Goal: Ask a question

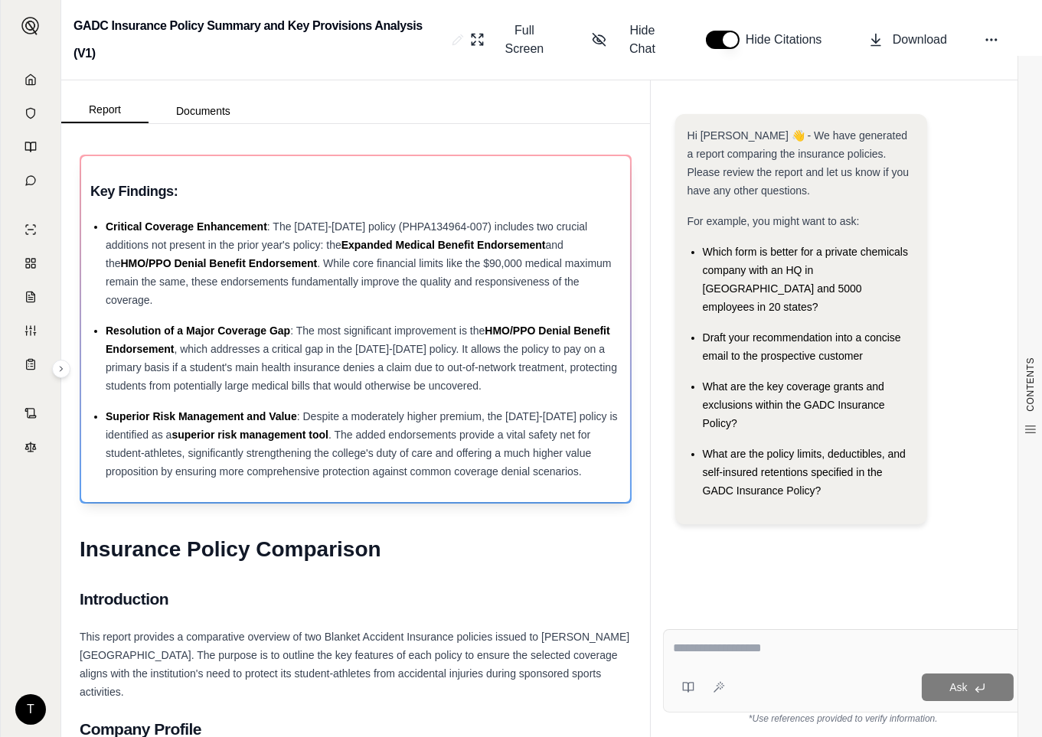
click at [328, 270] on div "Critical Coverage Enhancement : The [DATE]-[DATE] policy (PHPA134964-007) inclu…" at bounding box center [363, 263] width 515 height 92
click at [599, 47] on icon at bounding box center [599, 39] width 15 height 15
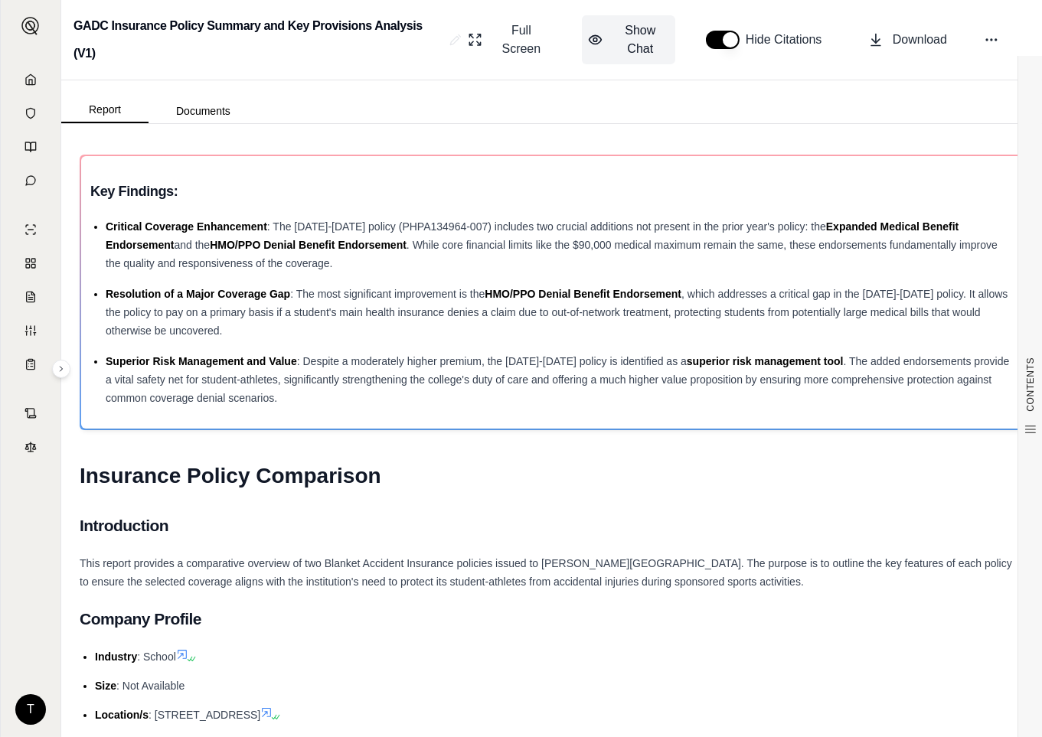
click at [637, 31] on span "Show Chat" at bounding box center [640, 39] width 57 height 37
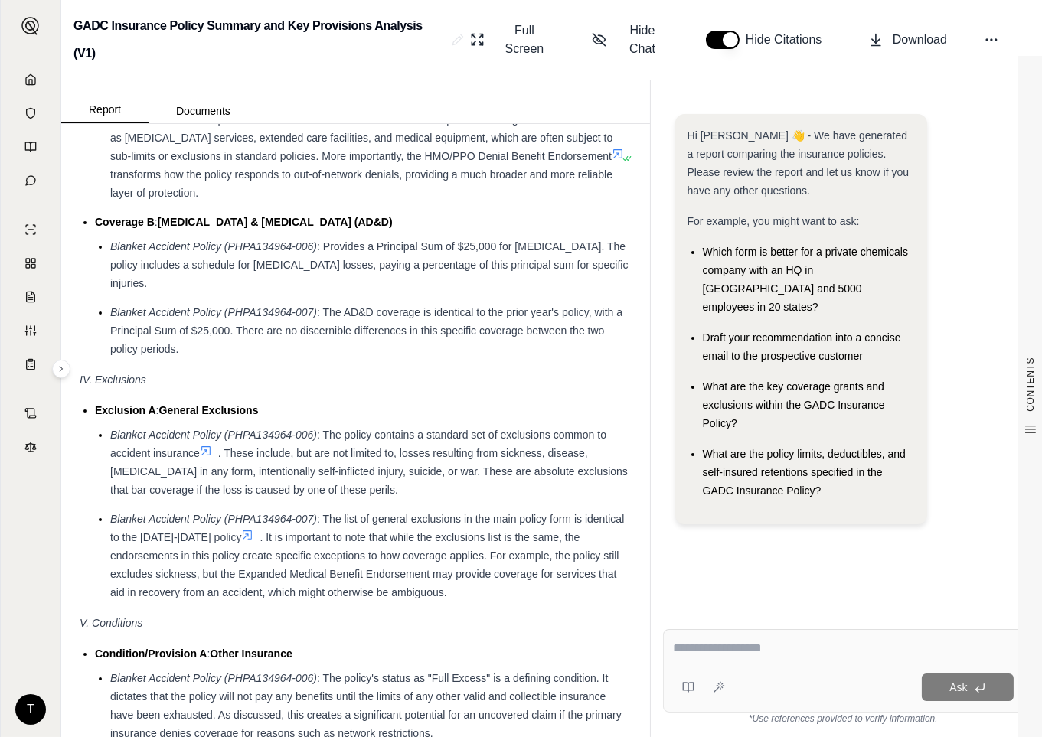
scroll to position [2466, 0]
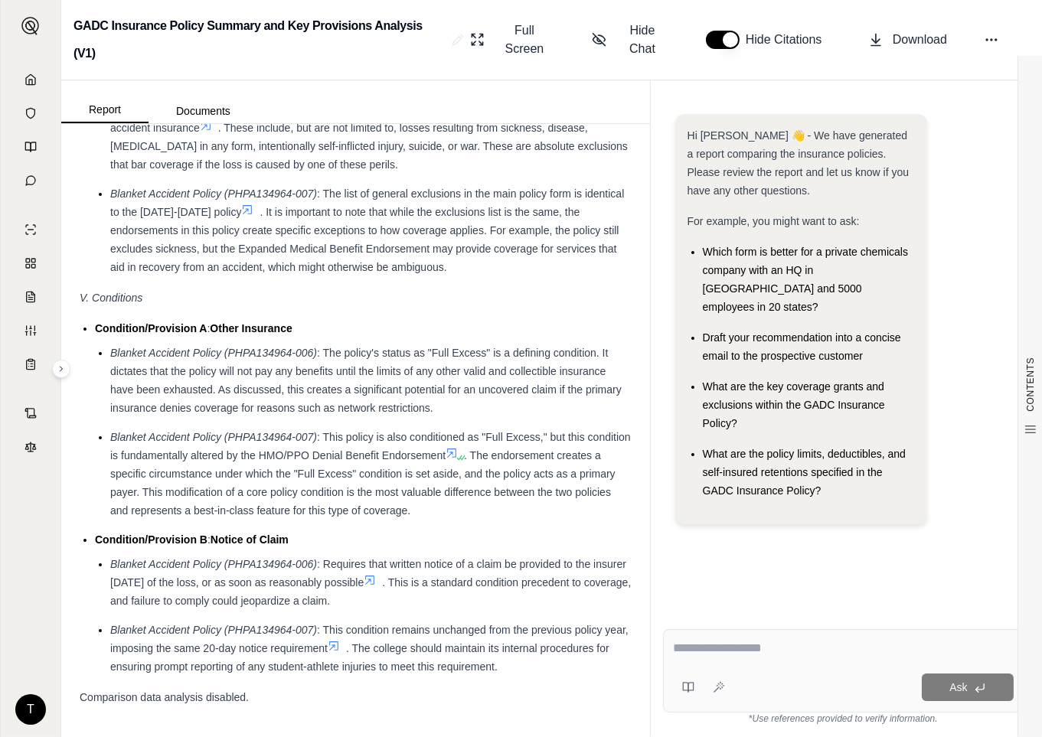
click at [324, 699] on div "Comparison data analysis disabled." at bounding box center [356, 697] width 552 height 18
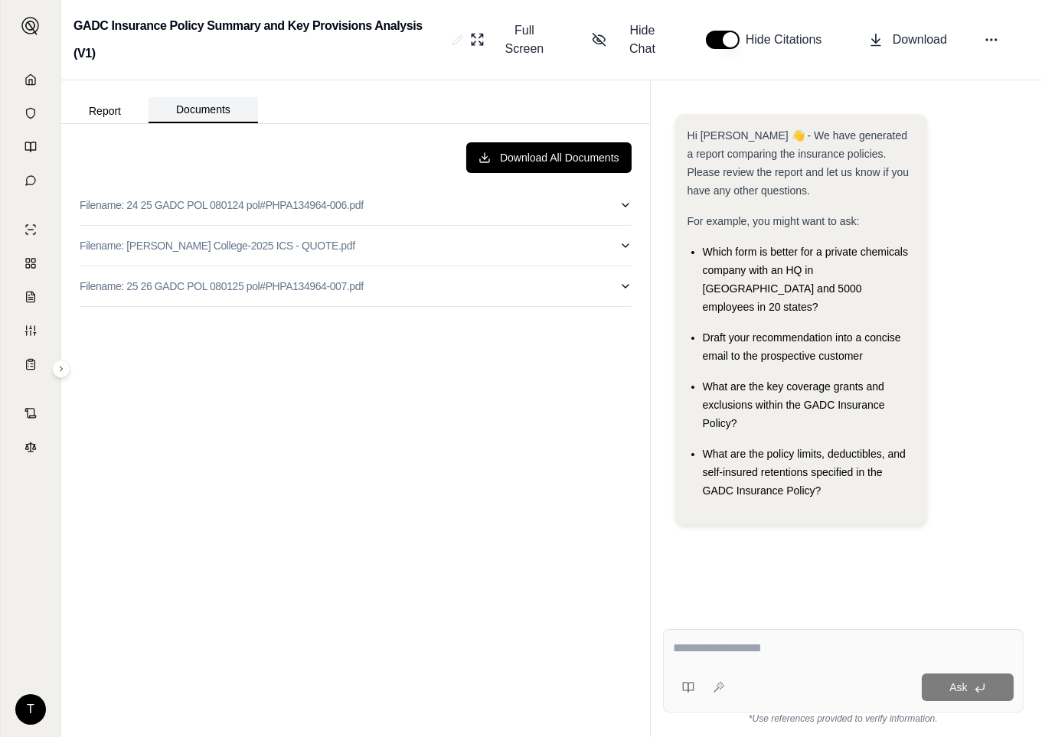
click at [187, 108] on button "Documents" at bounding box center [203, 110] width 109 height 26
click at [108, 109] on button "Report" at bounding box center [104, 111] width 87 height 25
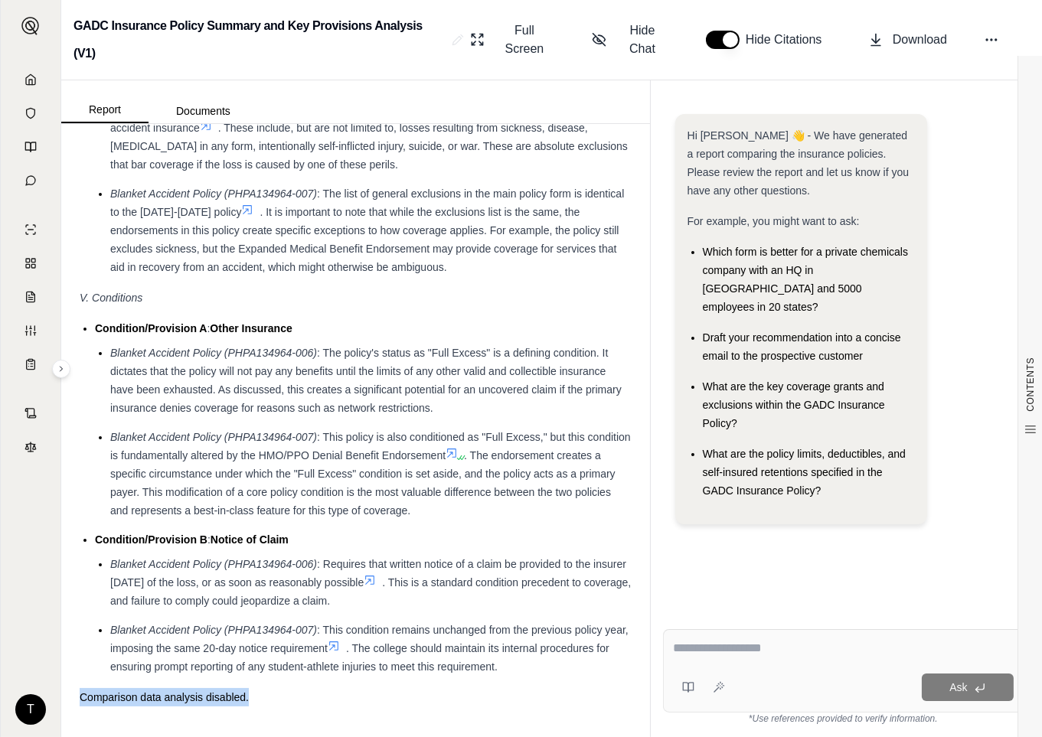
drag, startPoint x: 80, startPoint y: 692, endPoint x: 272, endPoint y: 687, distance: 192.3
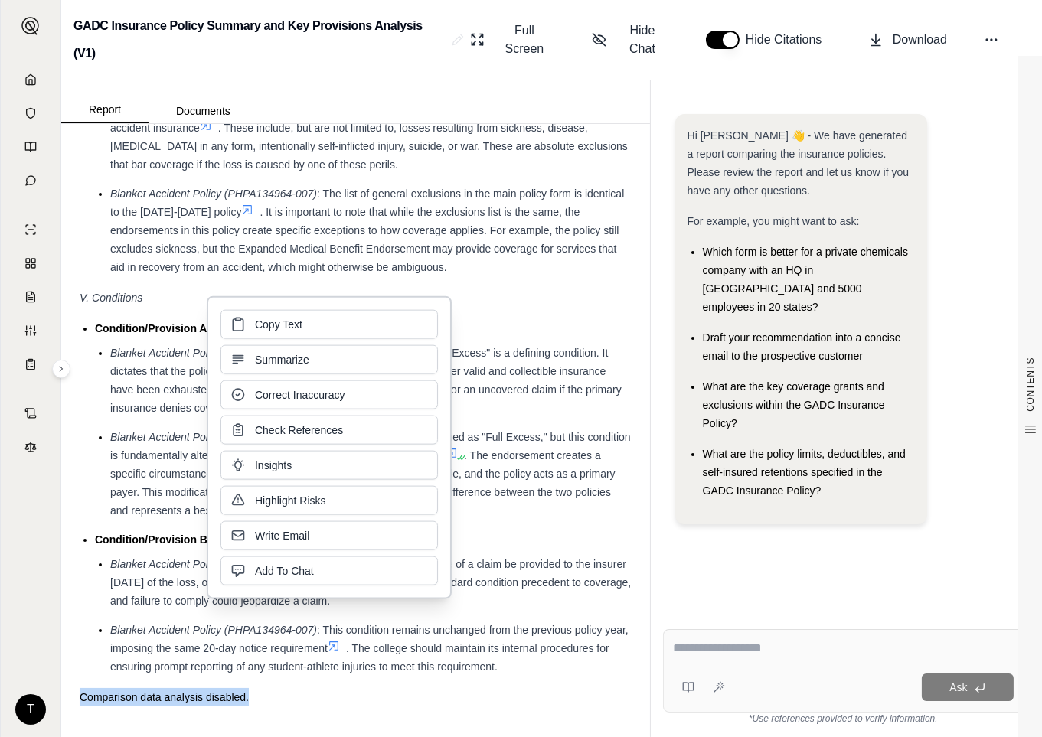
copy span "Comparison data analysis disabled."
click at [703, 649] on textarea at bounding box center [843, 648] width 341 height 18
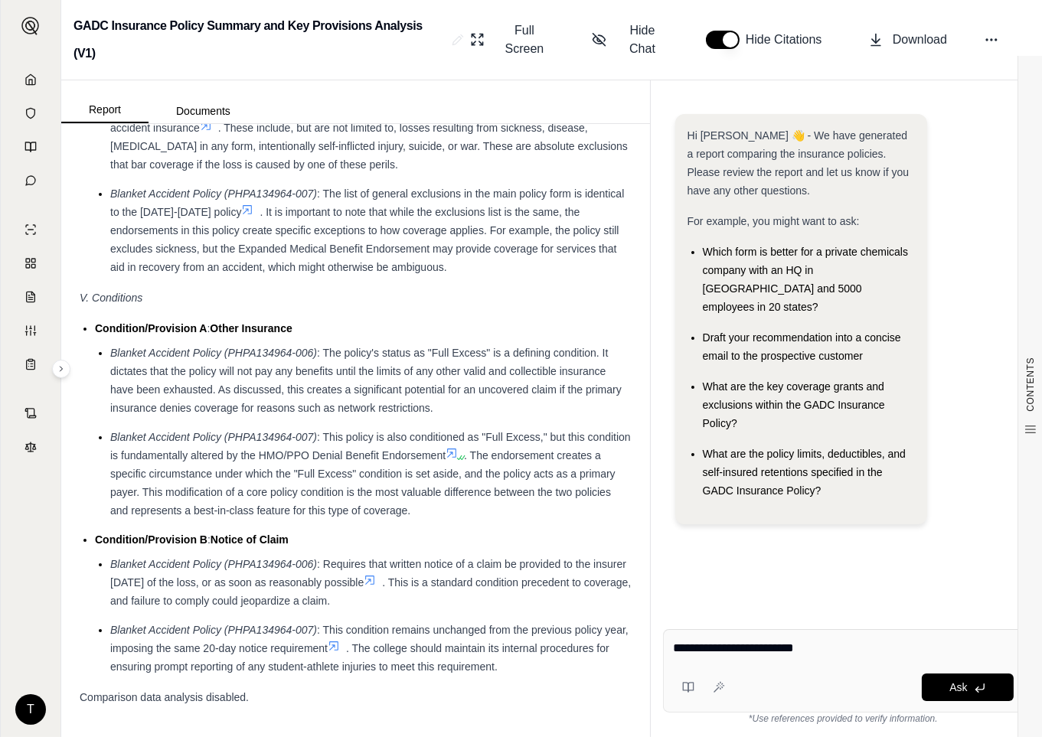
paste textarea "**********"
type textarea "**********"
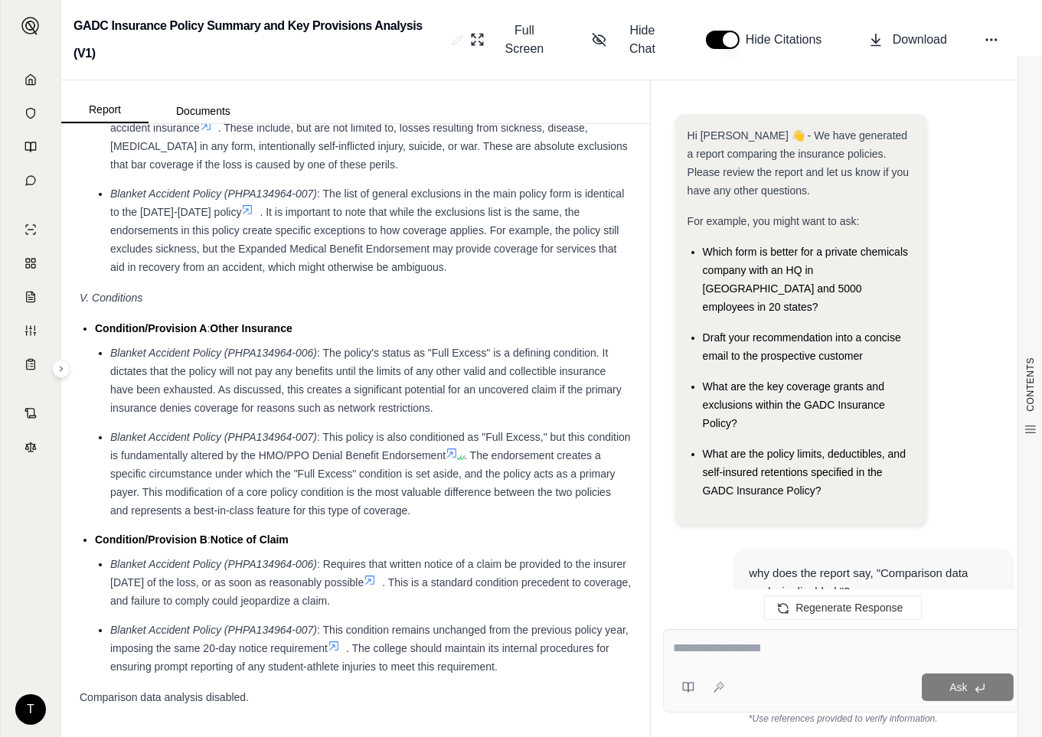
scroll to position [1682, 0]
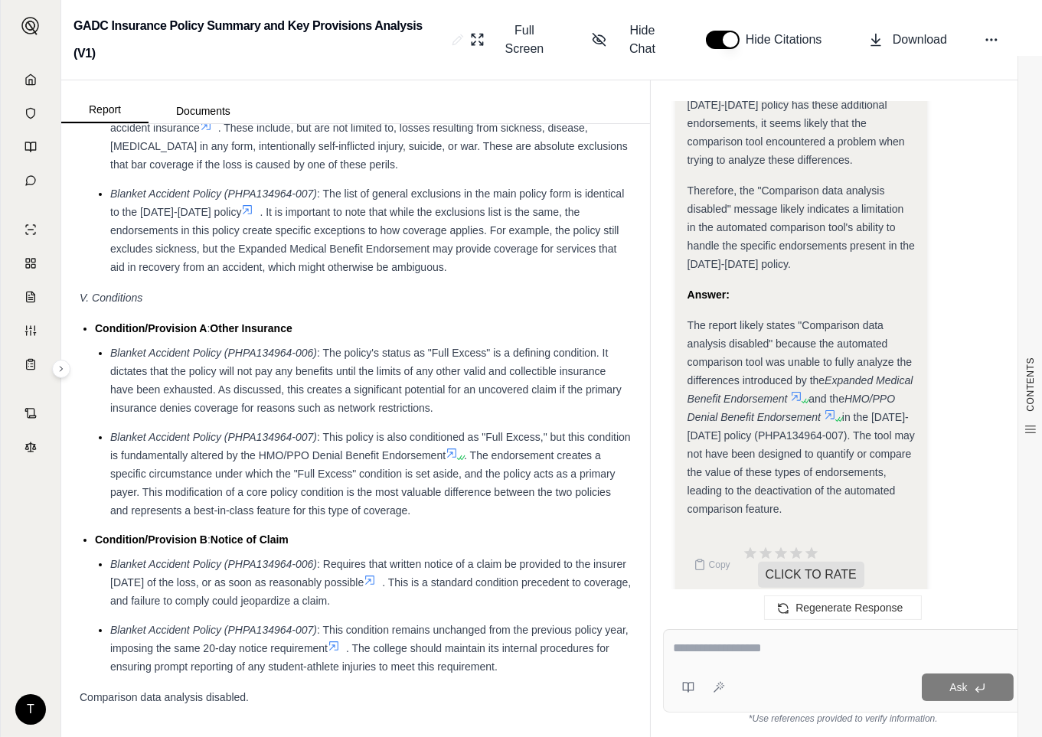
drag, startPoint x: 682, startPoint y: 651, endPoint x: 690, endPoint y: 646, distance: 8.9
click at [682, 651] on textarea at bounding box center [843, 648] width 341 height 18
type textarea "*"
paste textarea "**********"
type textarea "**********"
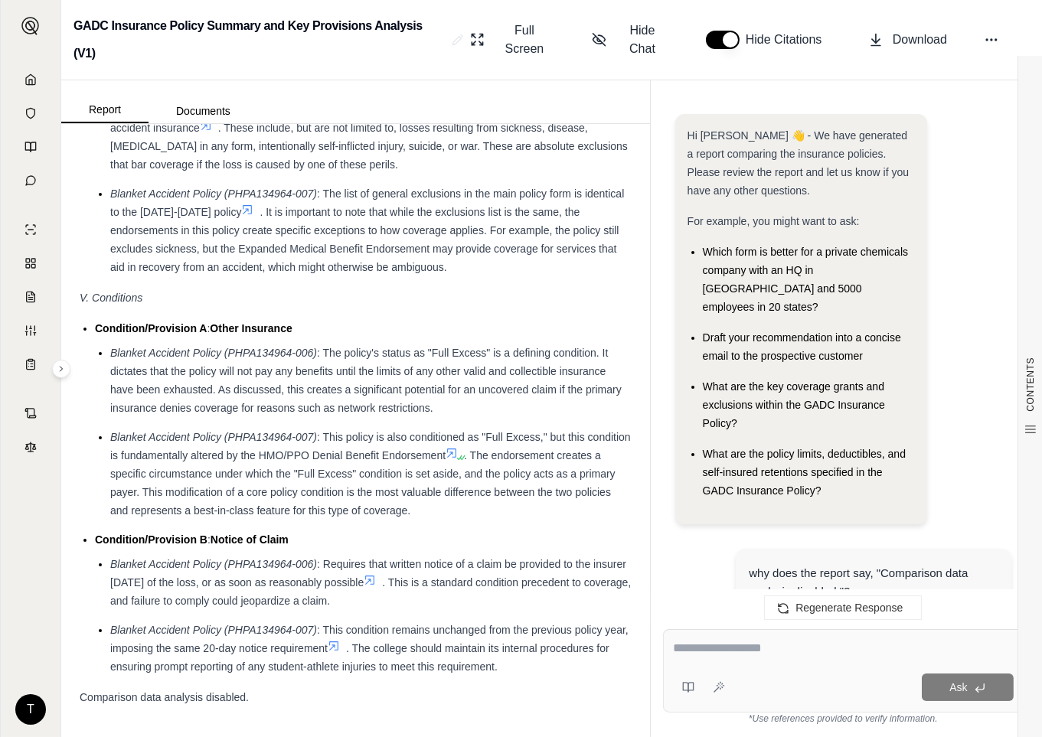
scroll to position [1794, 0]
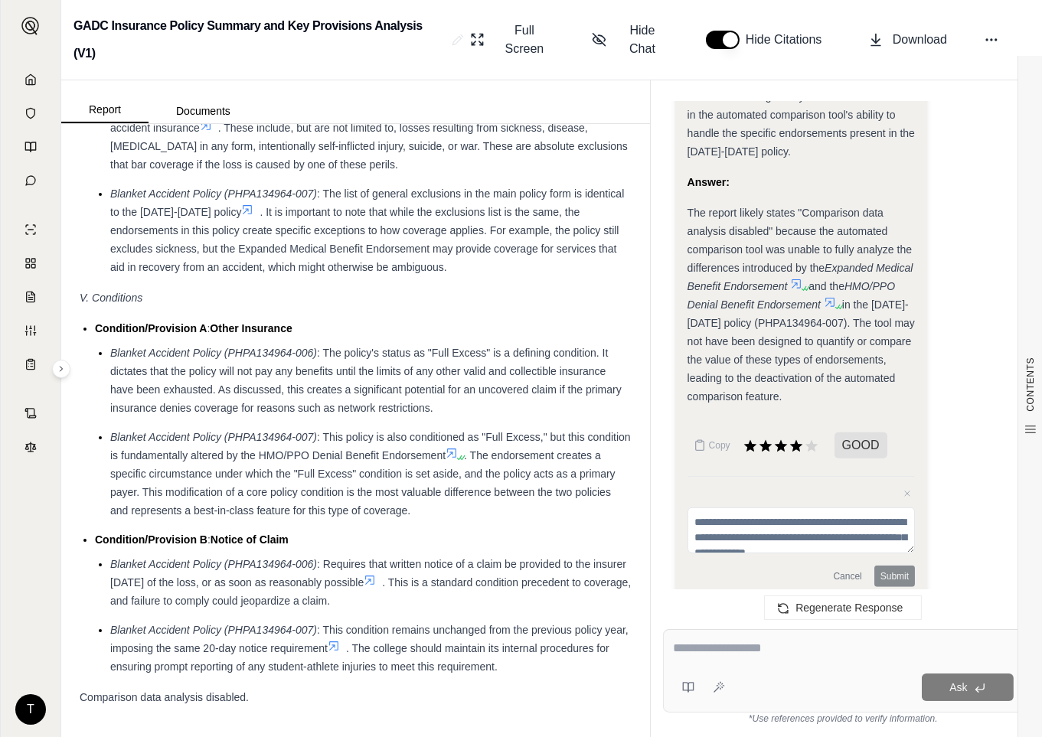
click at [710, 652] on textarea at bounding box center [843, 648] width 341 height 18
click at [212, 582] on span ": Requires that written notice of a claim be provided to the insurer [DATE] of …" at bounding box center [368, 573] width 516 height 31
click at [726, 646] on textarea at bounding box center [843, 648] width 341 height 18
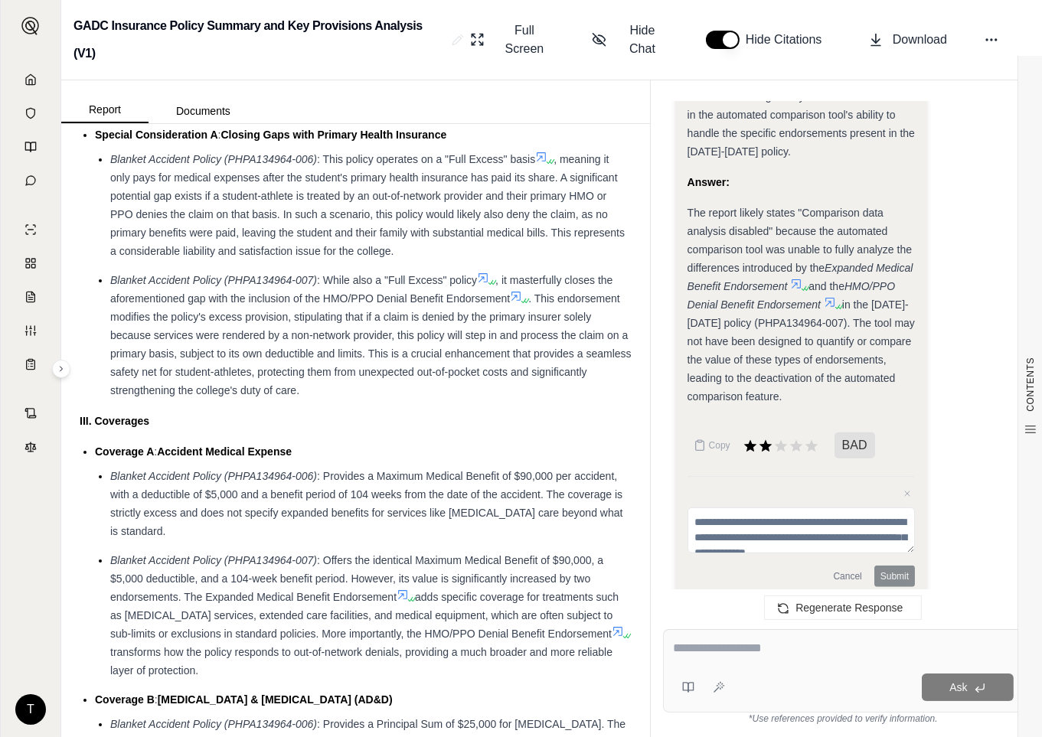
scroll to position [1614, 0]
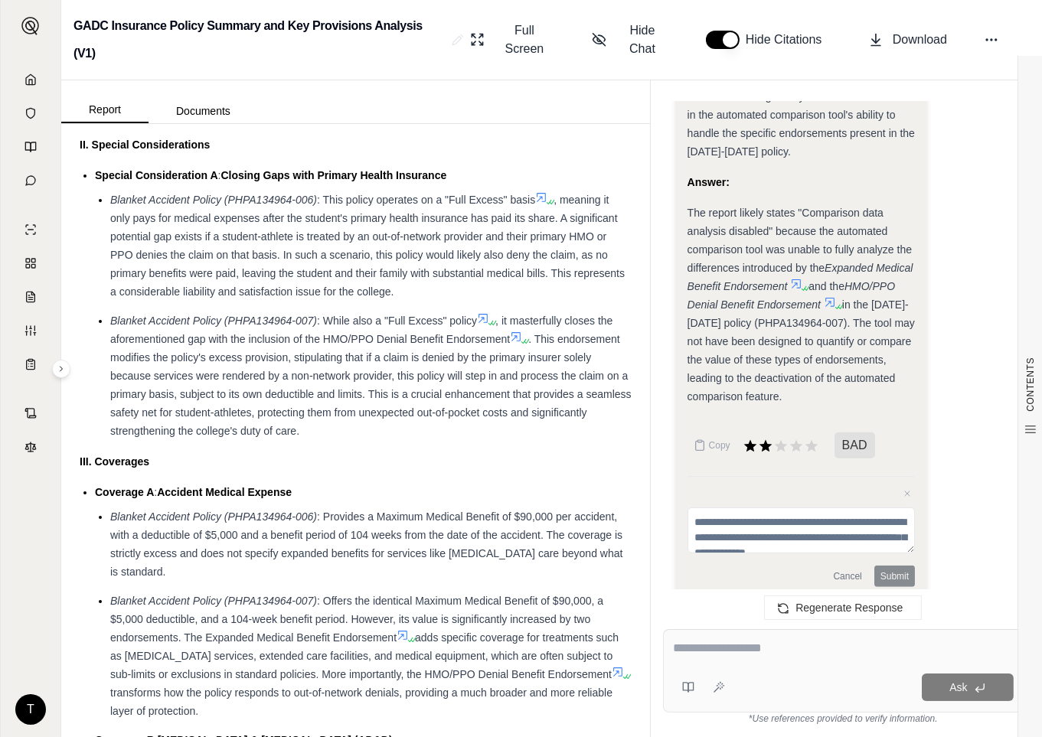
paste textarea "**********"
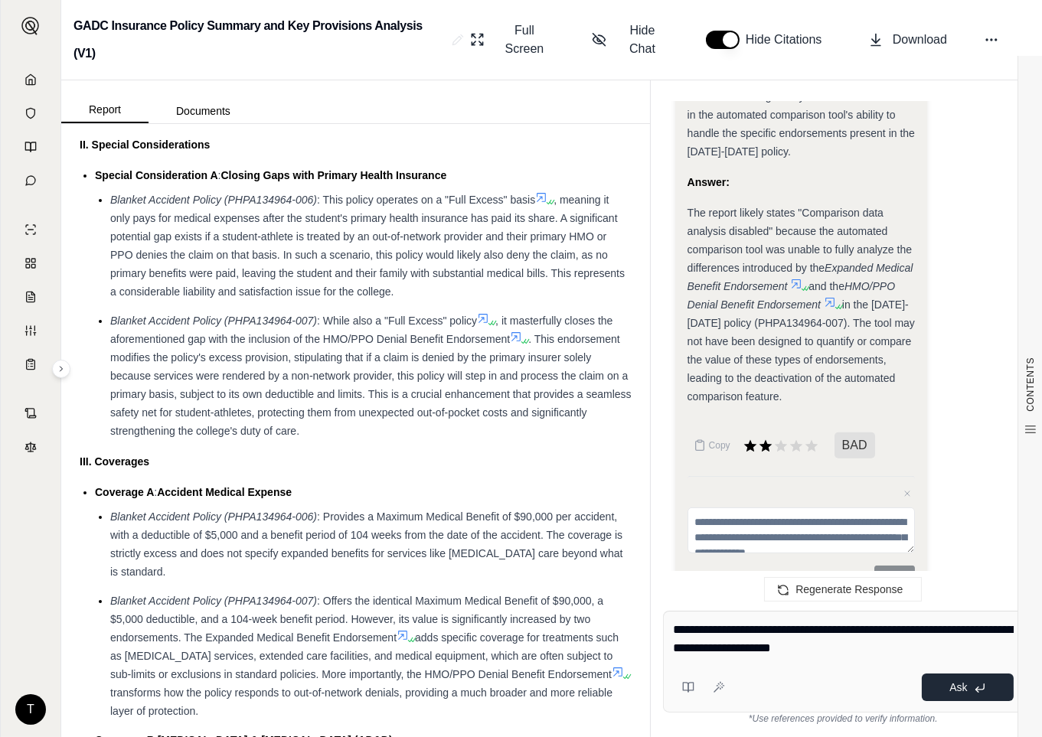
type textarea "**********"
click at [965, 688] on span "Ask" at bounding box center [958, 687] width 18 height 12
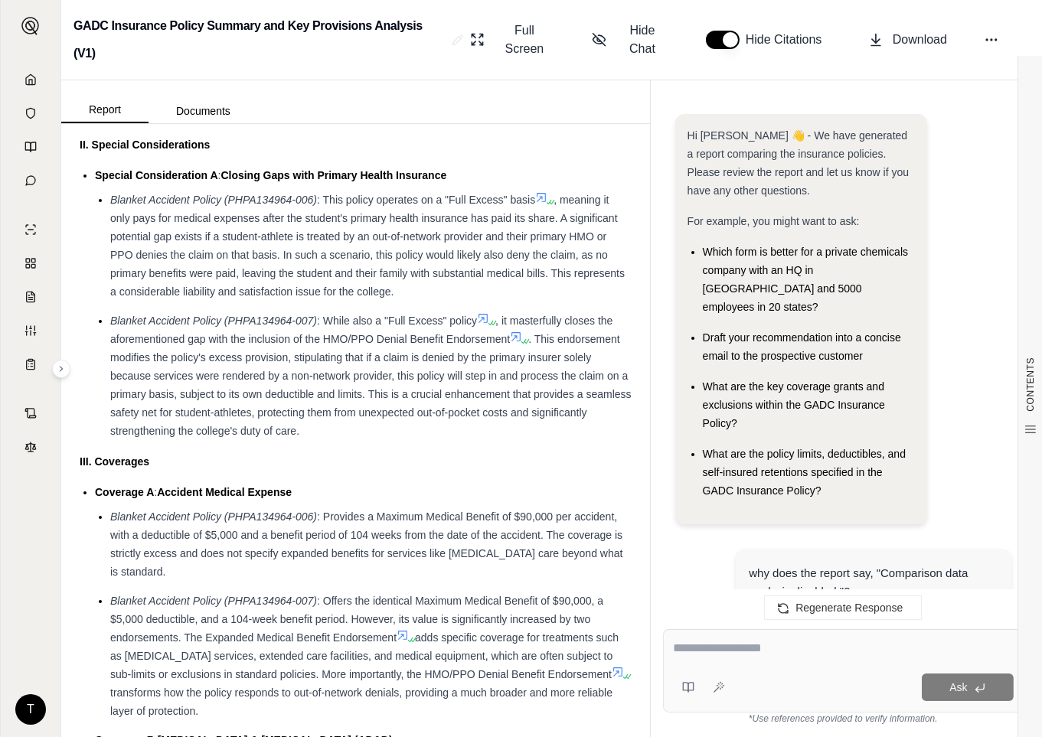
scroll to position [4388, 0]
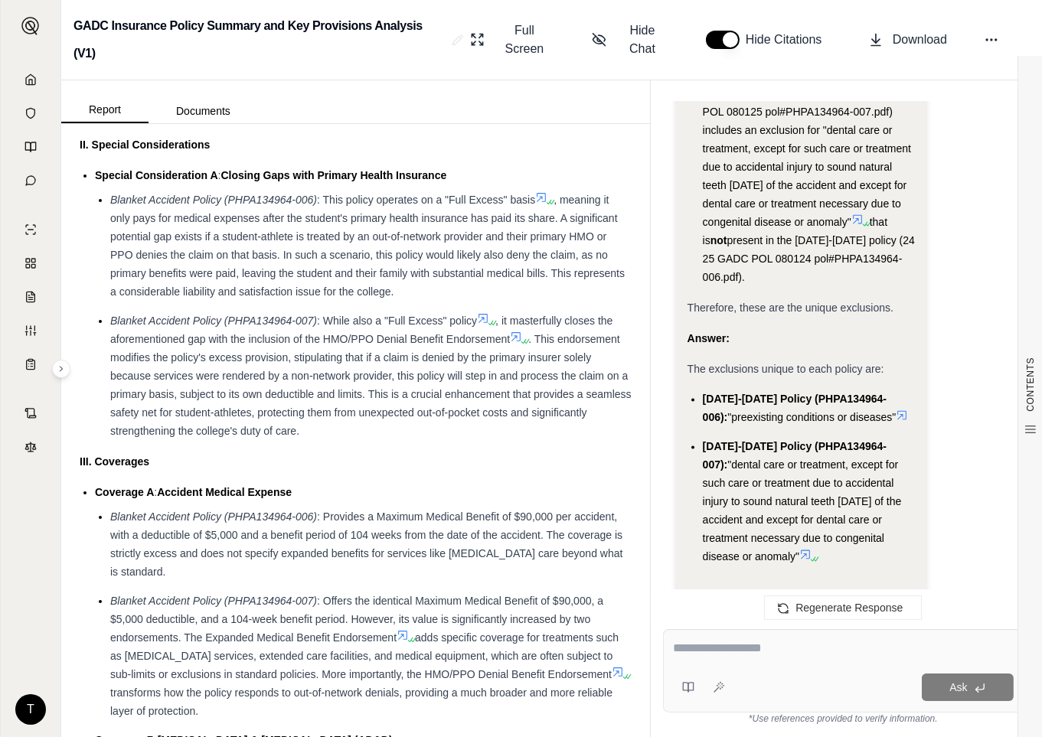
click at [688, 363] on span "The exclusions unique to each policy are:" at bounding box center [786, 369] width 197 height 12
drag, startPoint x: 687, startPoint y: 299, endPoint x: 852, endPoint y: 487, distance: 250.7
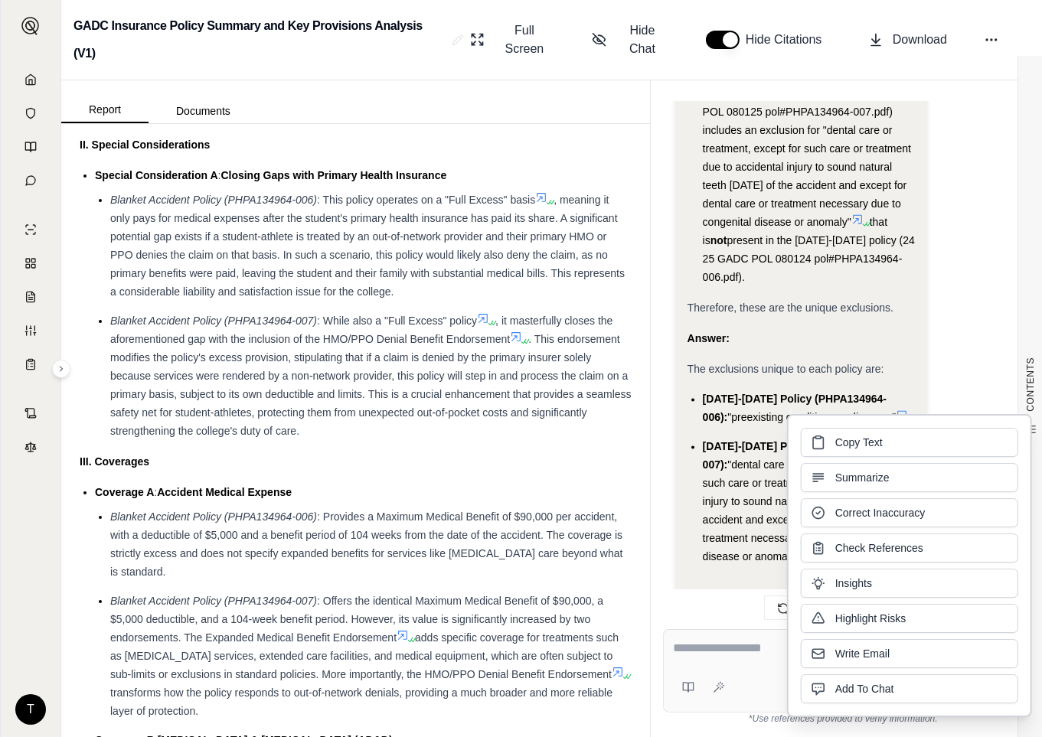
copy div "The exclusions unique to each policy are: [DATE]-[DATE] Policy (PHPA134964-006)…"
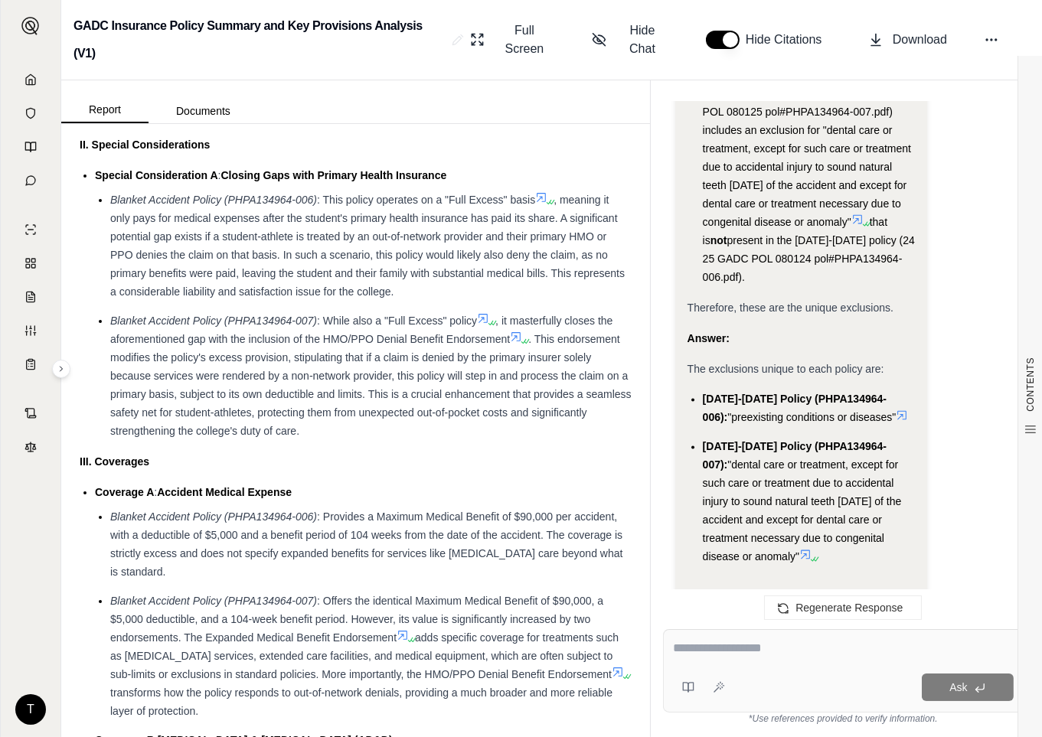
click at [324, 432] on span ". This endorsement modifies the policy's excess provision, stipulating that if …" at bounding box center [370, 385] width 521 height 104
click at [766, 459] on span ""dental care or treatment, except for such care or treatment due to accidental …" at bounding box center [802, 511] width 199 height 104
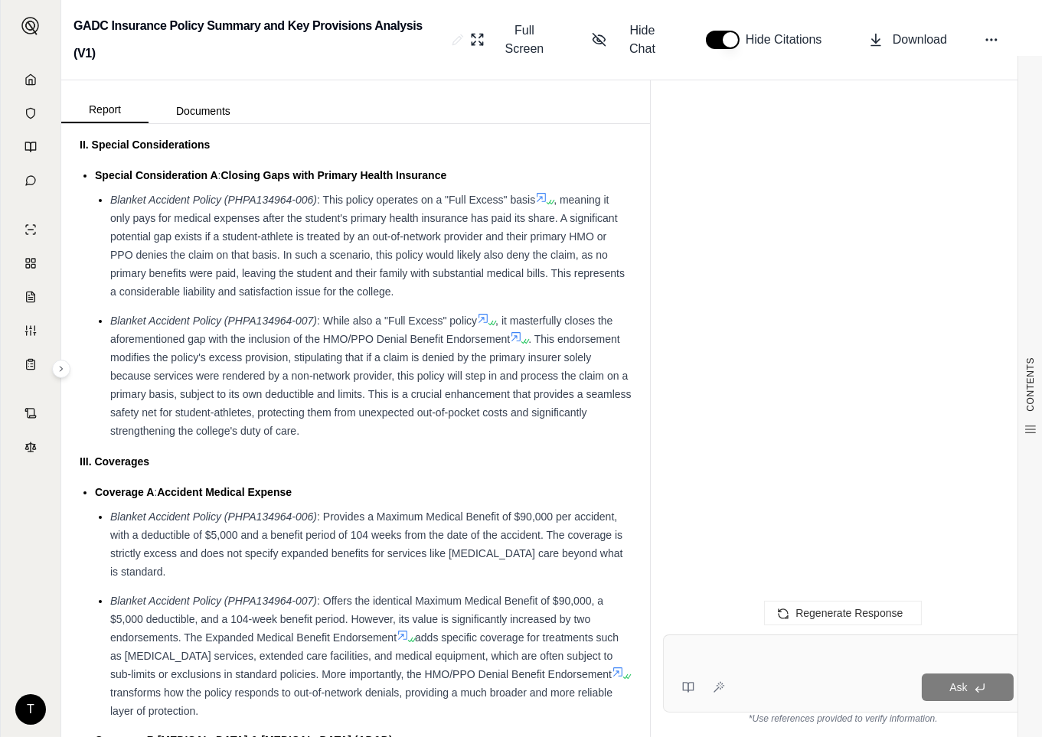
scroll to position [0, 0]
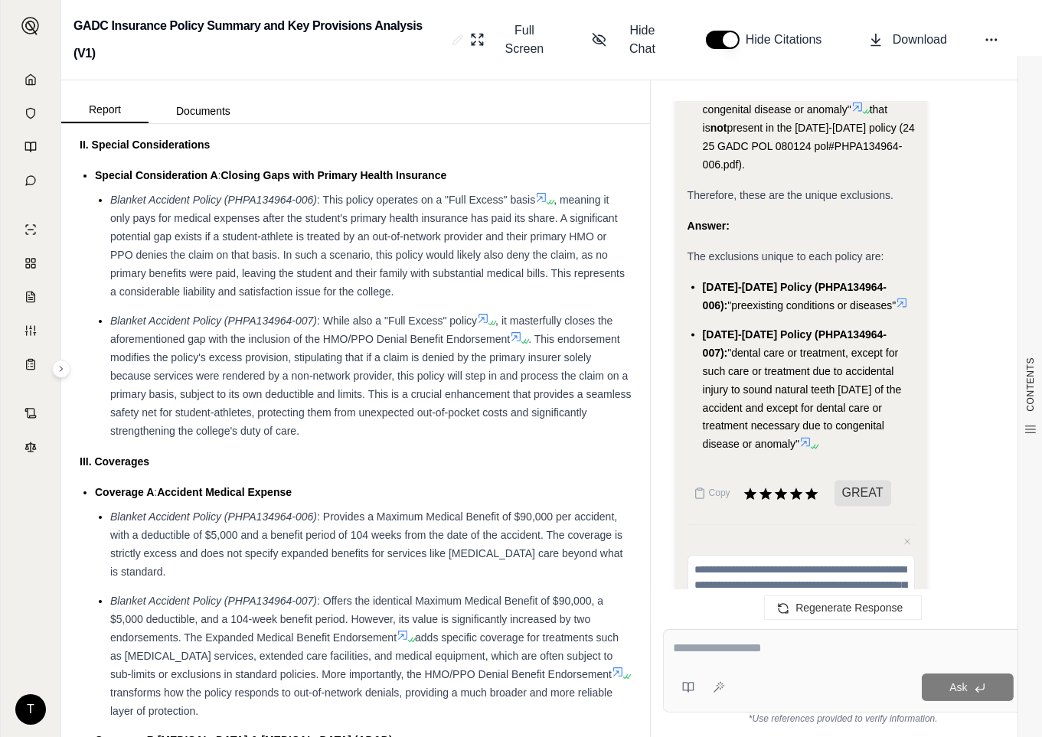
click at [693, 655] on textarea at bounding box center [843, 648] width 341 height 18
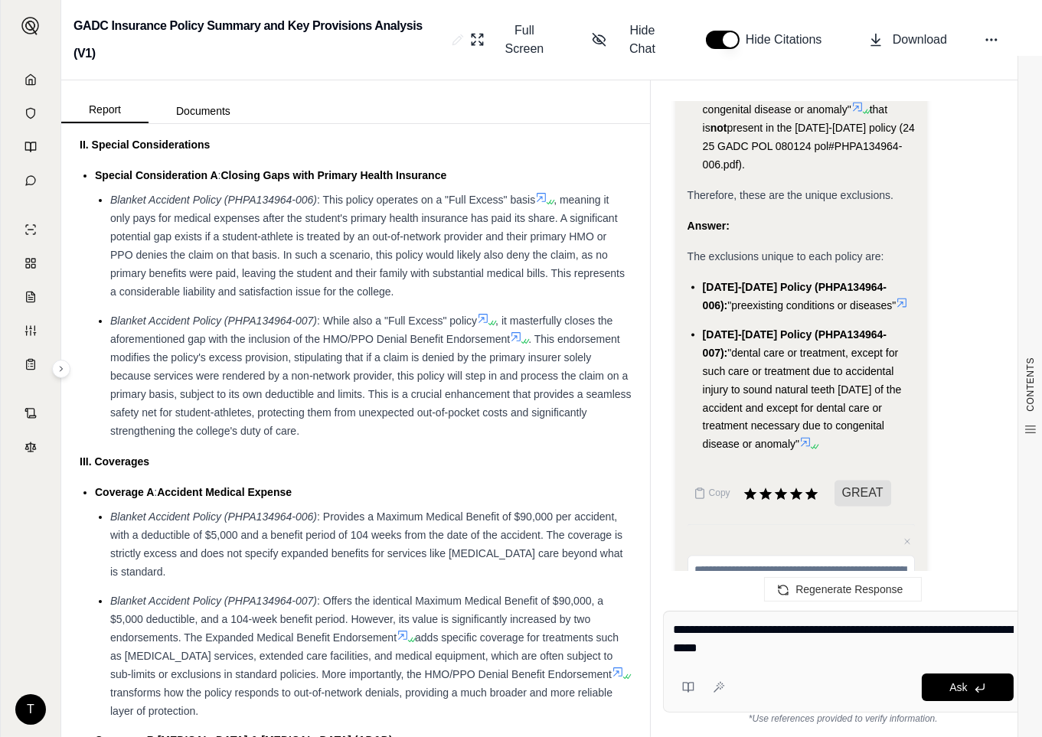
type textarea "**********"
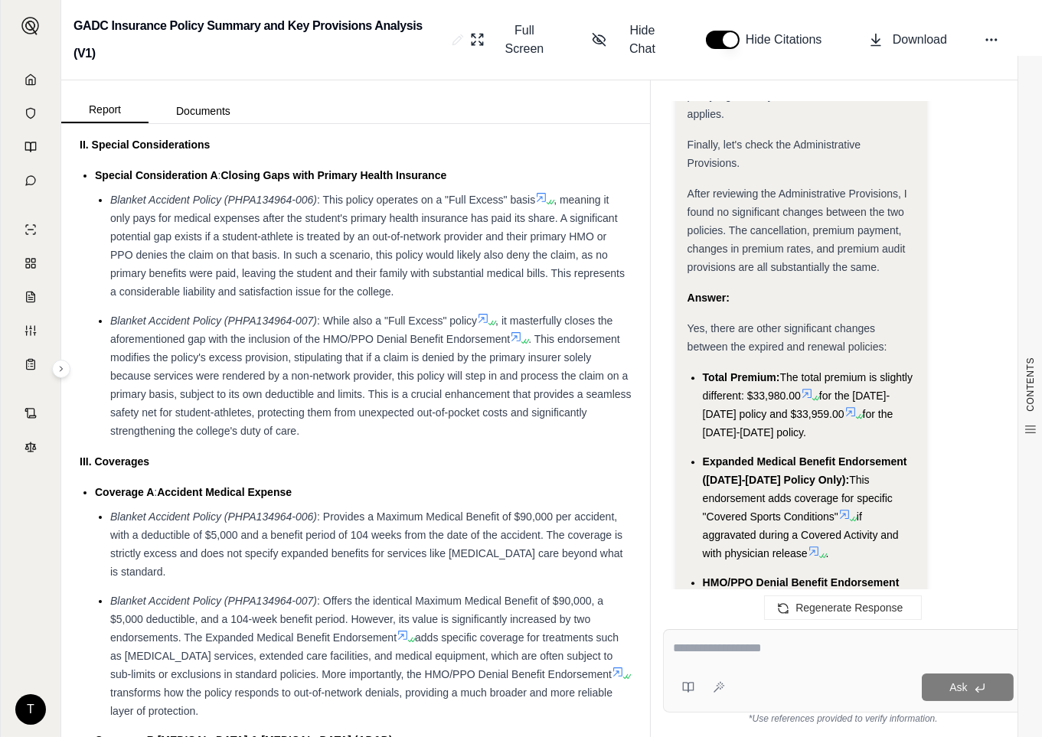
scroll to position [7538, 0]
